Goal: Transaction & Acquisition: Purchase product/service

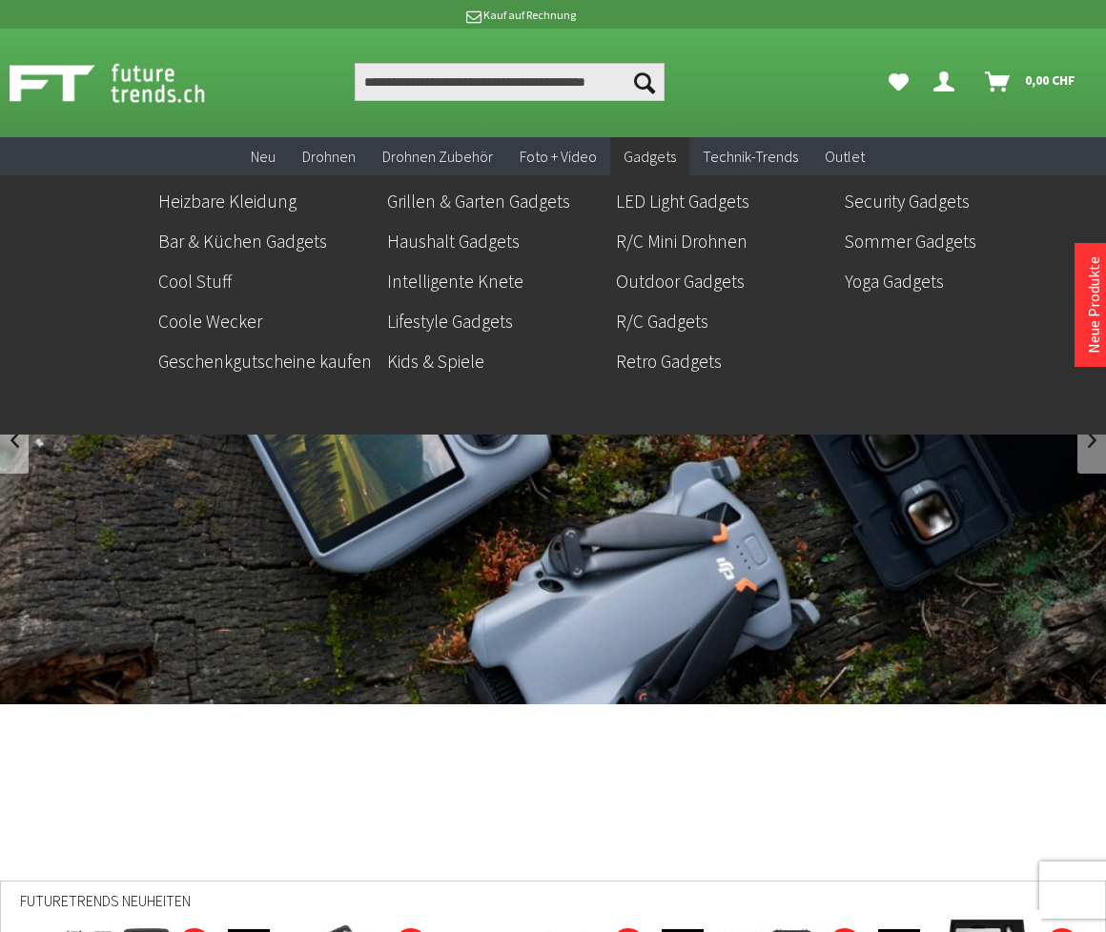
click at [646, 153] on span "Gadgets" at bounding box center [649, 156] width 52 height 19
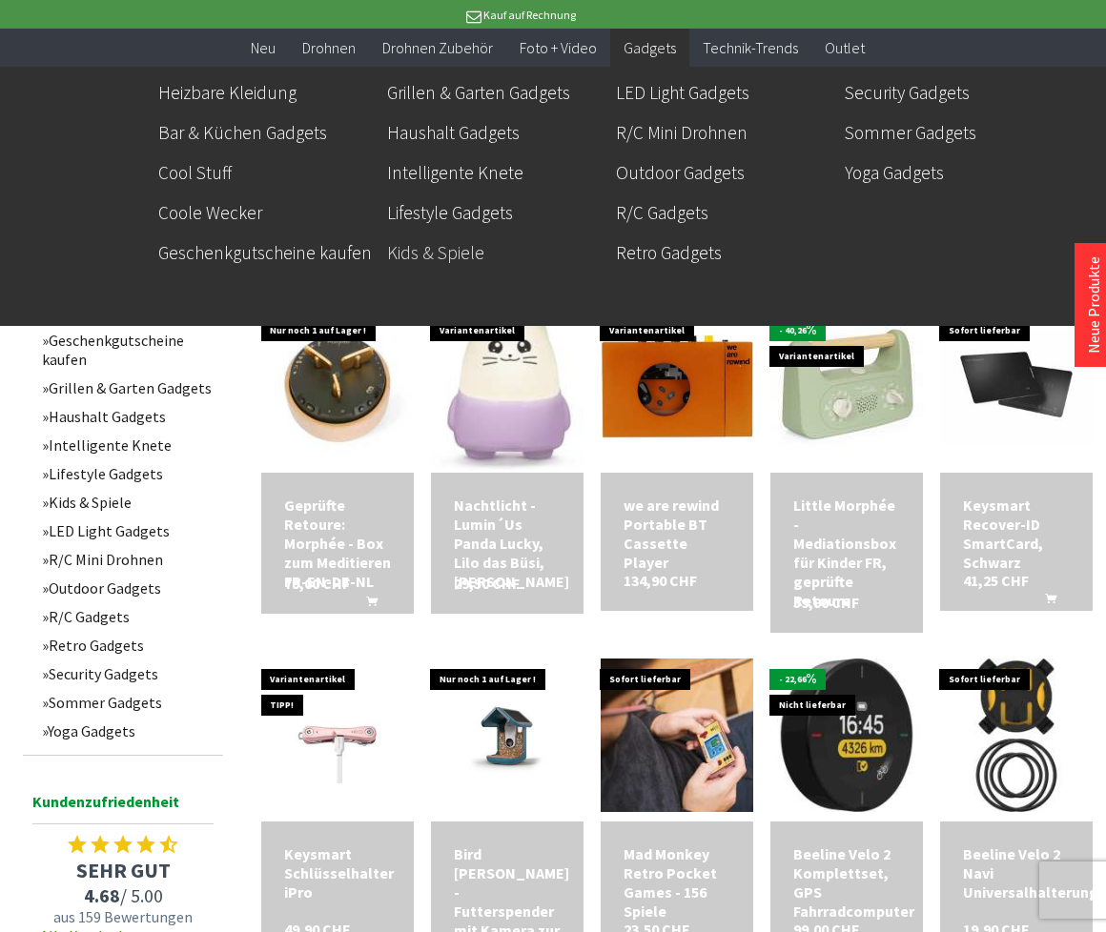
scroll to position [819, 0]
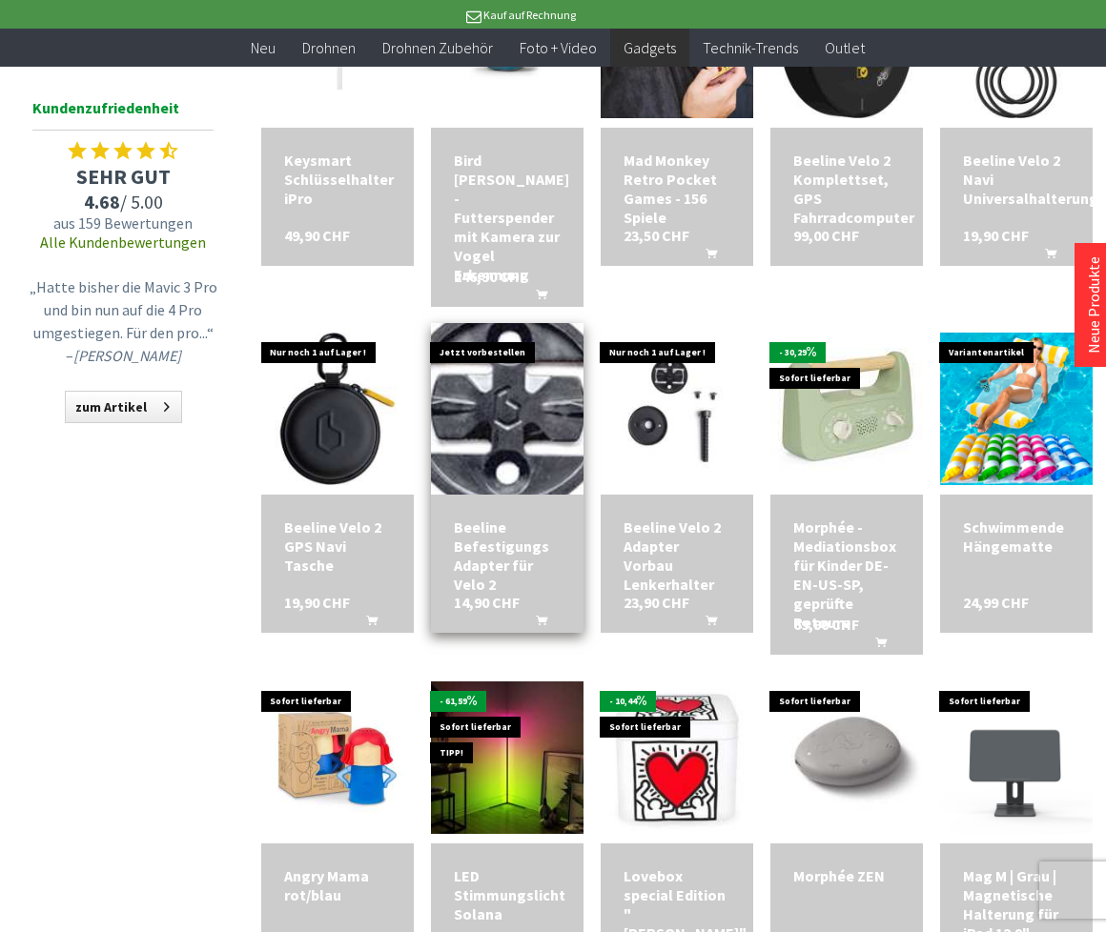
scroll to position [1515, 0]
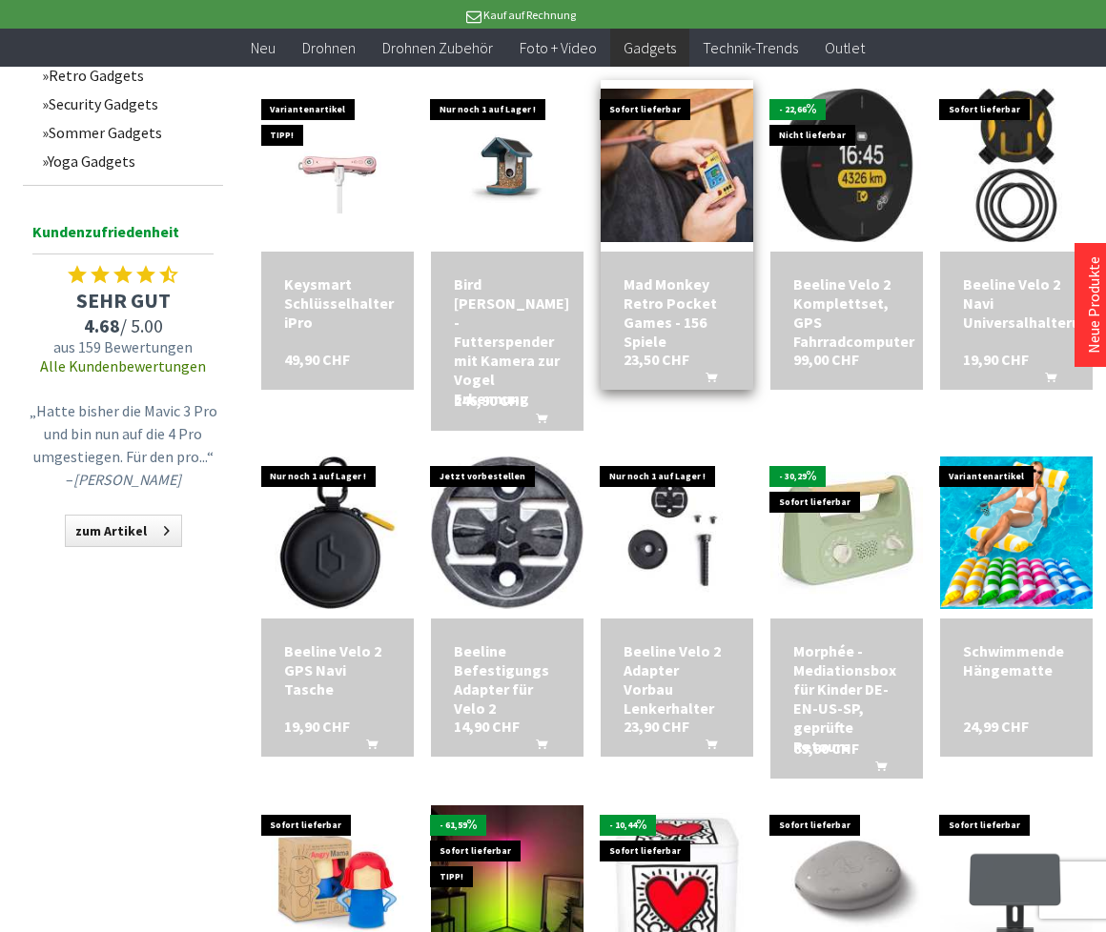
scroll to position [1385, 0]
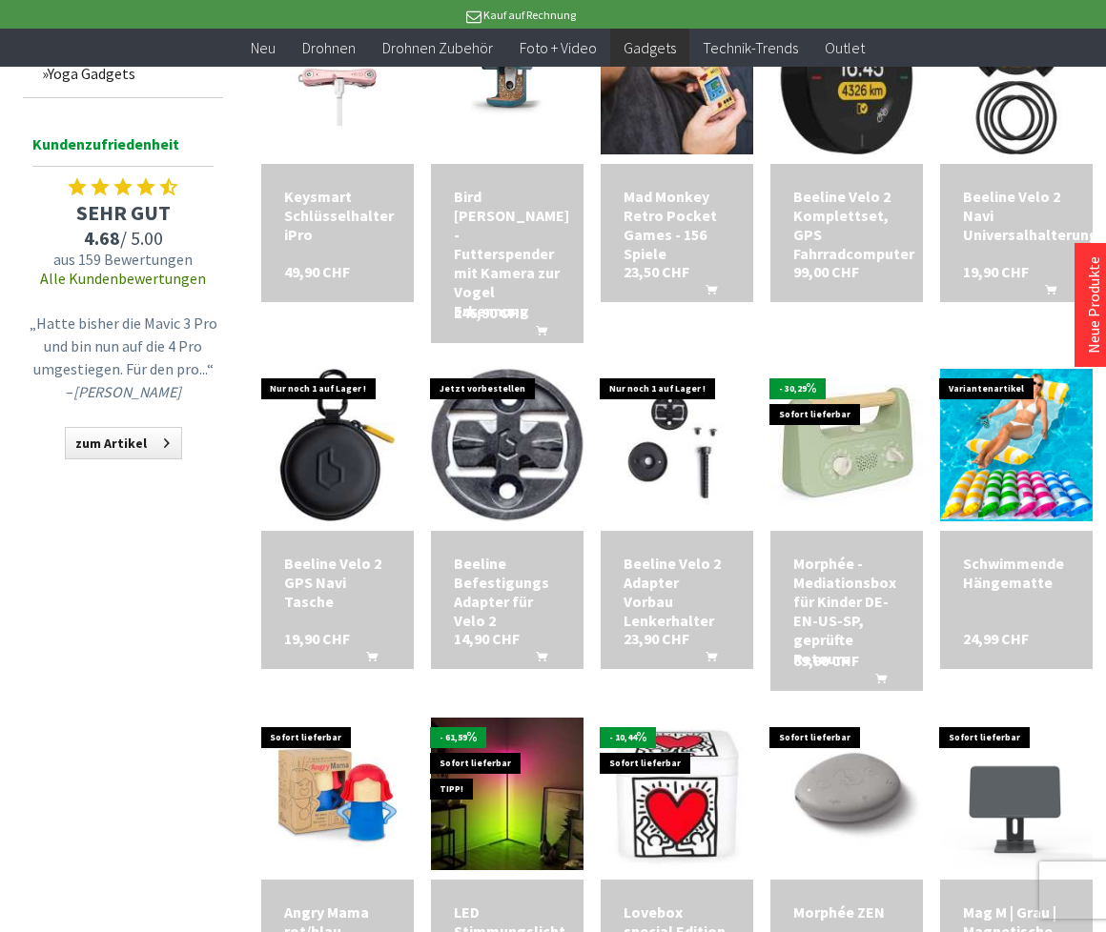
scroll to position [1460, 0]
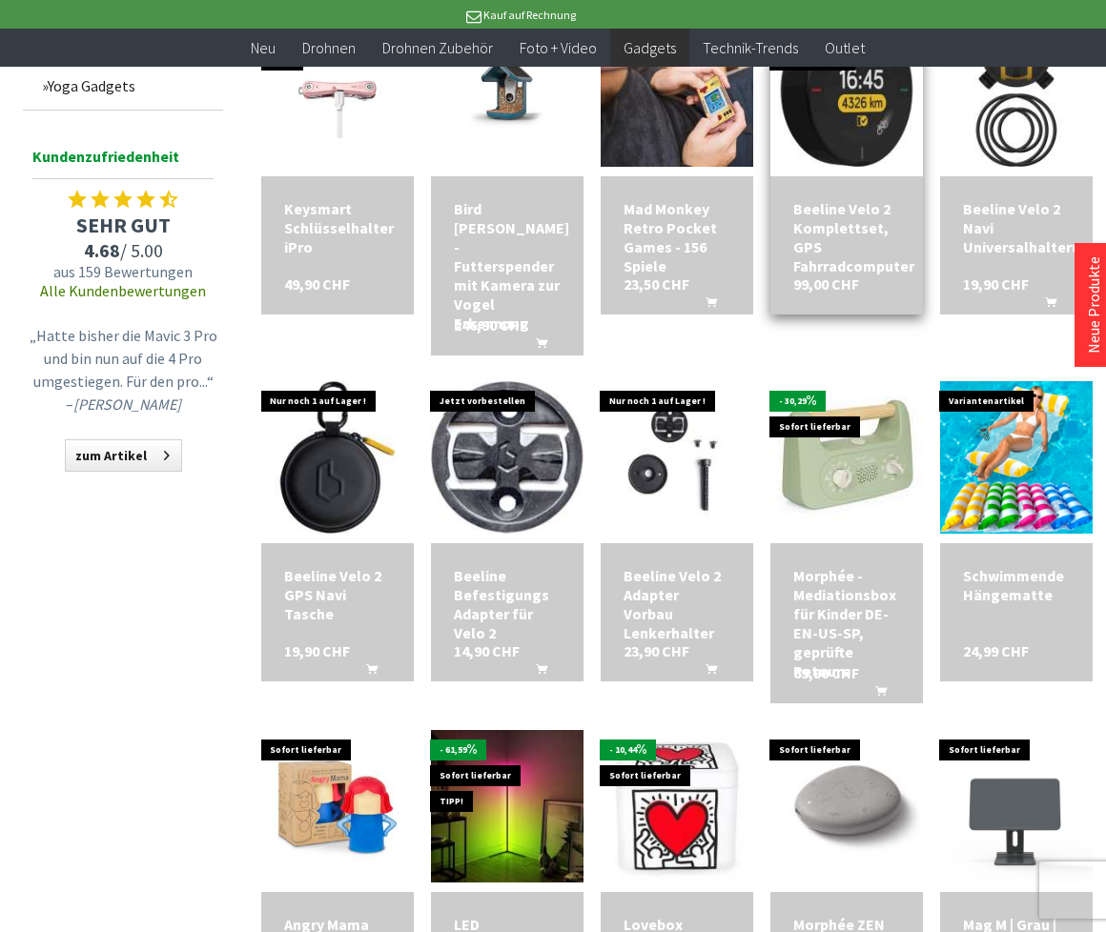
click at [843, 225] on div "Beeline Velo 2 Komplettset, GPS Fahrradcomputer" at bounding box center [846, 237] width 107 height 76
